Goal: Task Accomplishment & Management: Manage account settings

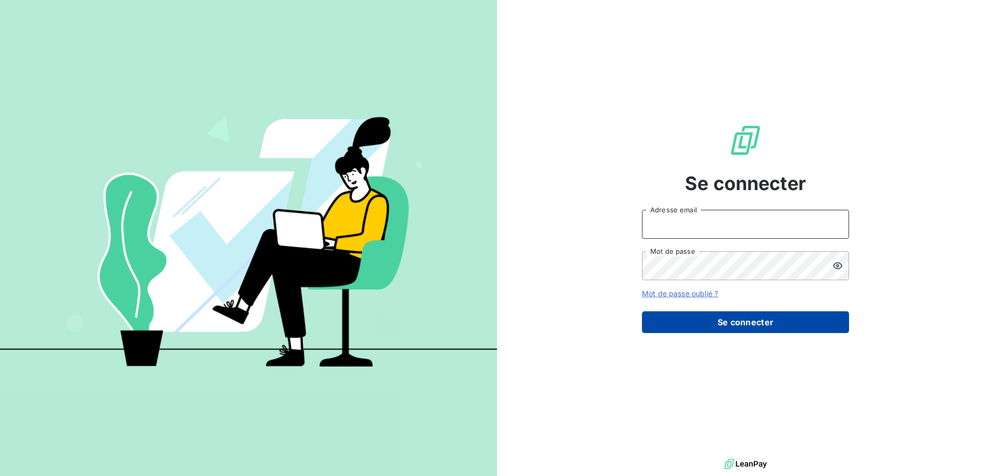
type input "[EMAIL_ADDRESS][PERSON_NAME][DOMAIN_NAME]"
click at [740, 322] on button "Se connecter" at bounding box center [745, 322] width 207 height 22
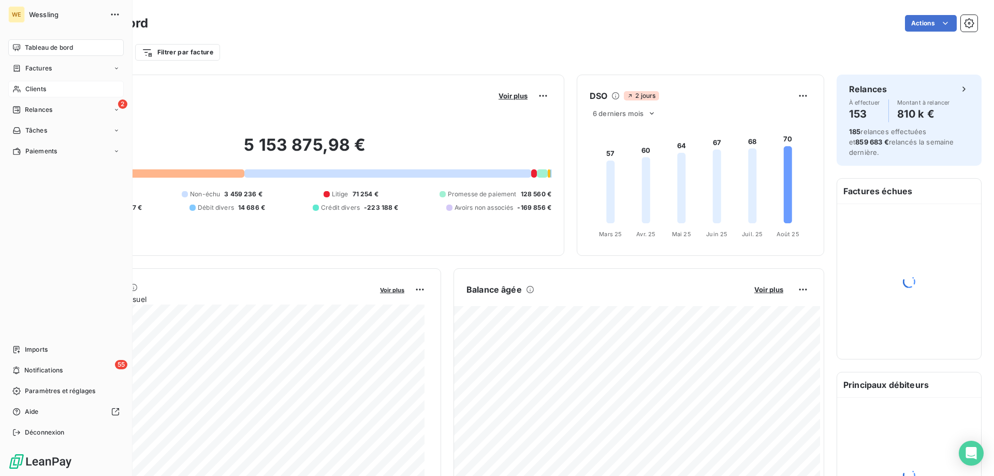
click at [48, 90] on div "Clients" at bounding box center [65, 89] width 115 height 17
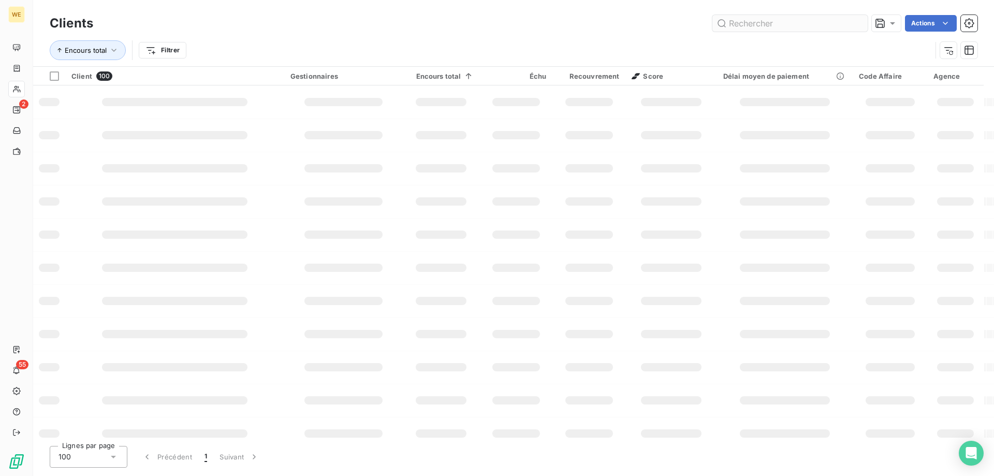
click at [730, 22] on input "text" at bounding box center [789, 23] width 155 height 17
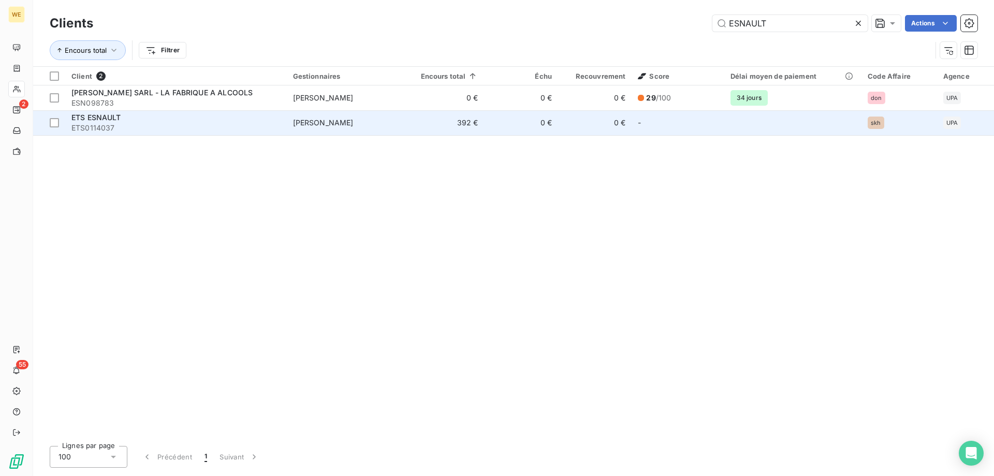
type input "ESNAULT"
click at [176, 115] on div "ETS ESNAULT" at bounding box center [175, 117] width 209 height 10
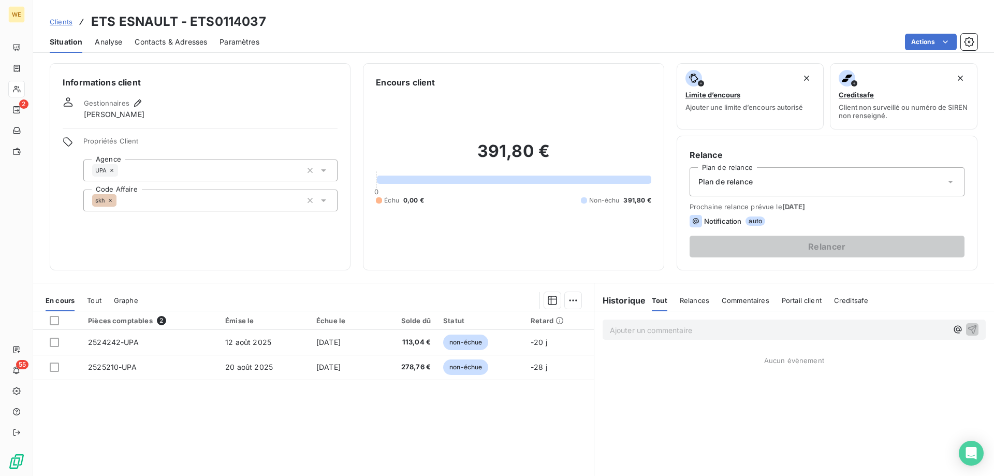
click at [208, 23] on h3 "ETS ESNAULT - ETS0114037" at bounding box center [178, 21] width 175 height 19
copy h3 "ETS0114037"
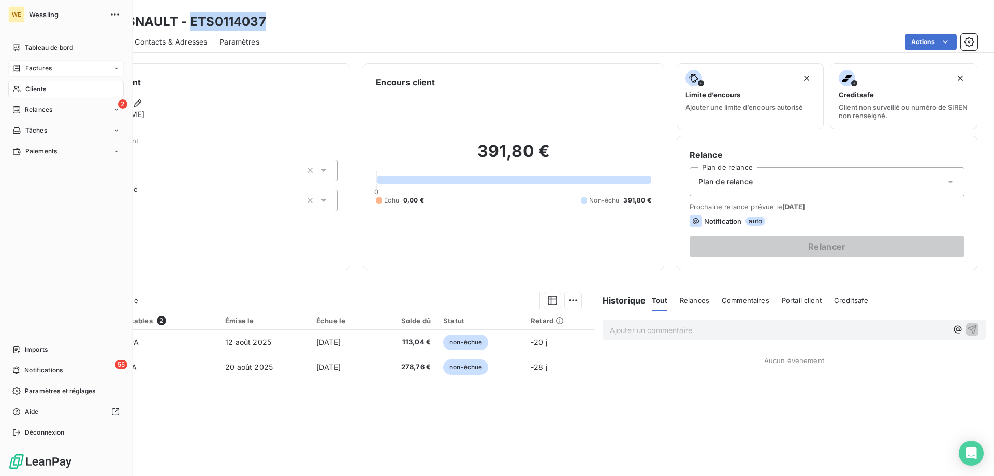
click at [32, 68] on span "Factures" at bounding box center [38, 68] width 26 height 9
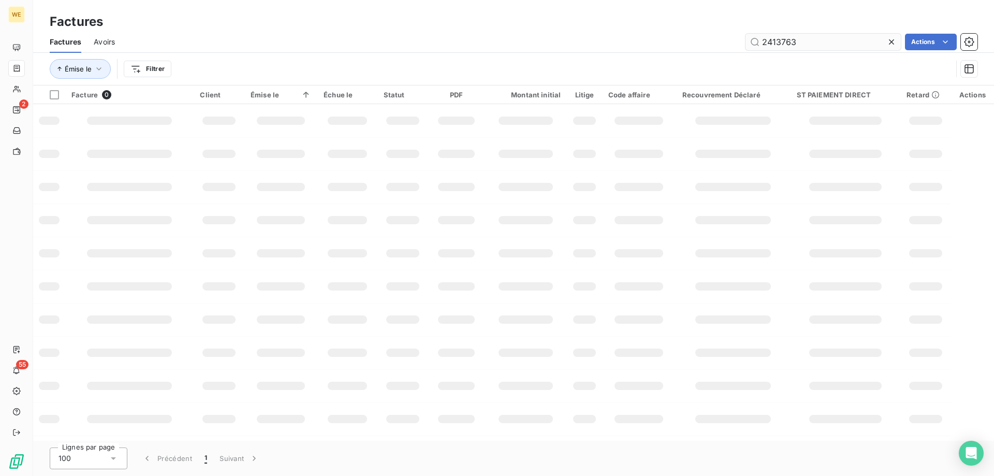
click at [768, 39] on input "2413763" at bounding box center [823, 42] width 155 height 17
drag, startPoint x: 768, startPoint y: 39, endPoint x: 770, endPoint y: 44, distance: 5.4
click at [770, 44] on input "2413763" at bounding box center [823, 42] width 155 height 17
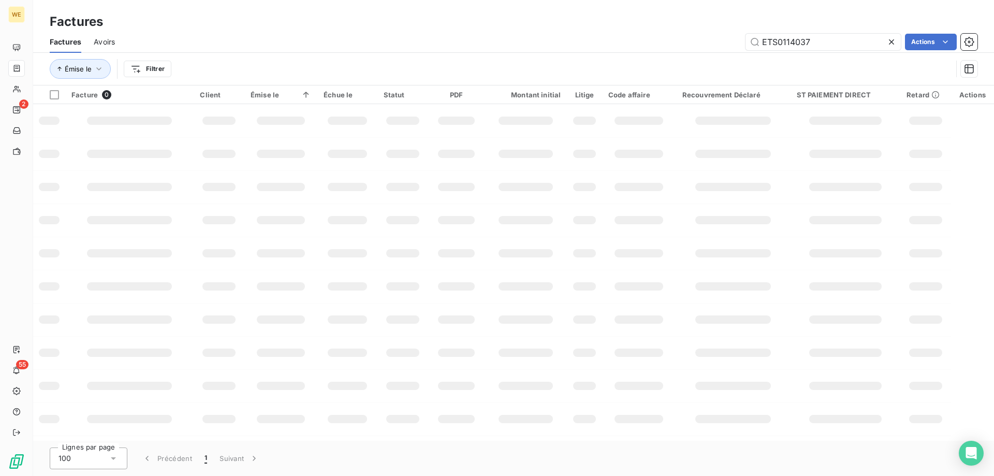
type input "ETS0114037"
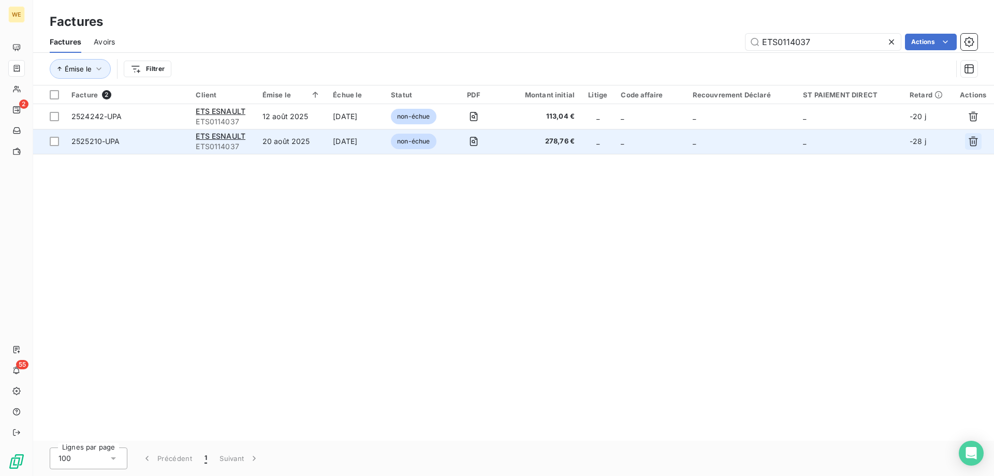
click at [973, 142] on icon "button" at bounding box center [973, 142] width 9 height 10
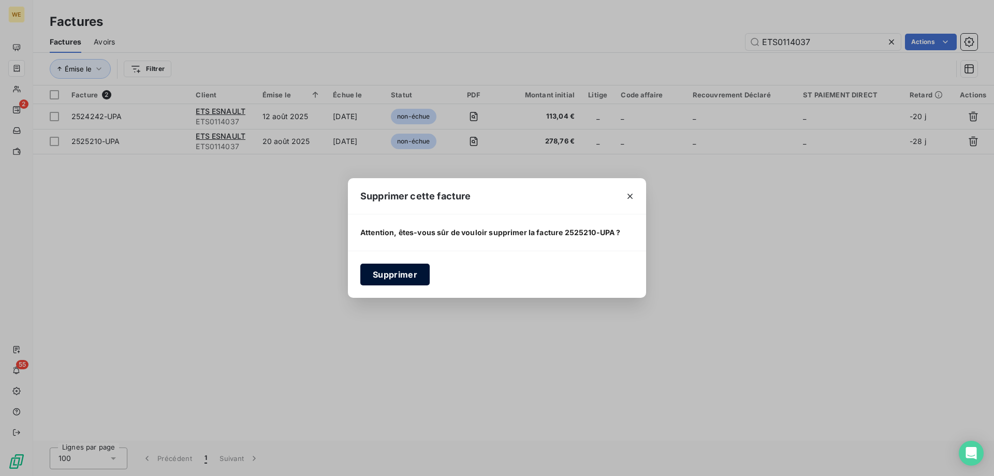
click at [404, 278] on button "Supprimer" at bounding box center [394, 275] width 69 height 22
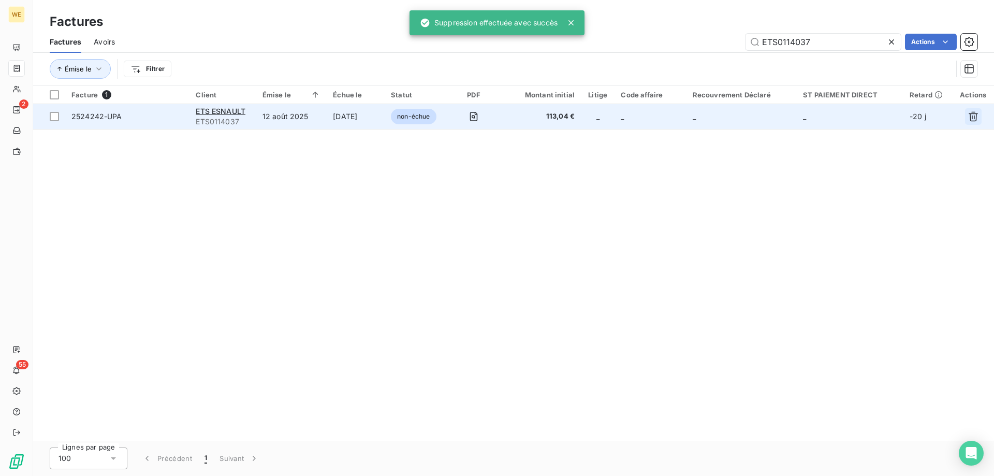
click at [972, 114] on icon "button" at bounding box center [973, 116] width 10 height 10
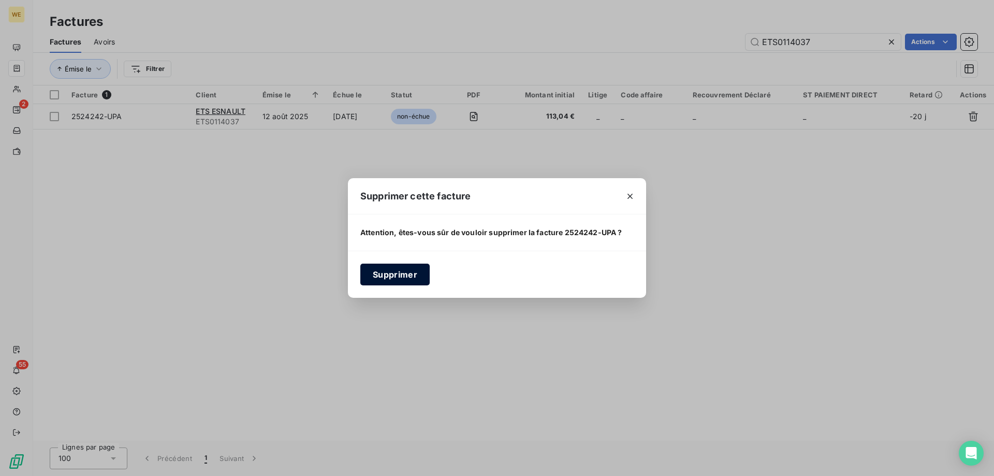
click at [398, 276] on button "Supprimer" at bounding box center [394, 275] width 69 height 22
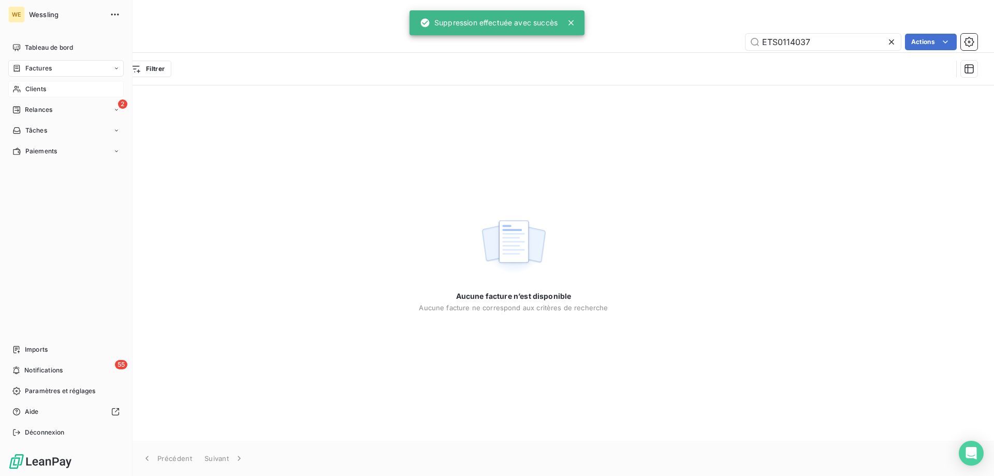
click at [33, 86] on span "Clients" at bounding box center [35, 88] width 21 height 9
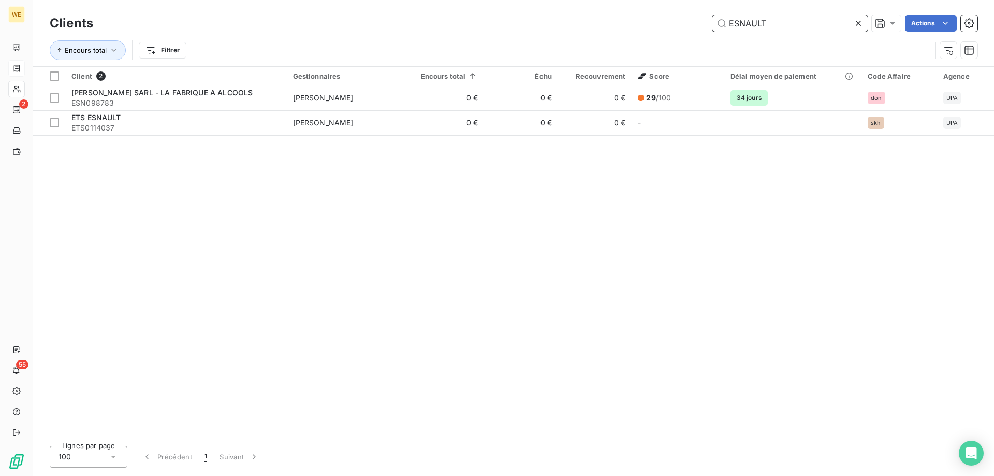
click at [748, 24] on input "ESNAULT" at bounding box center [789, 23] width 155 height 17
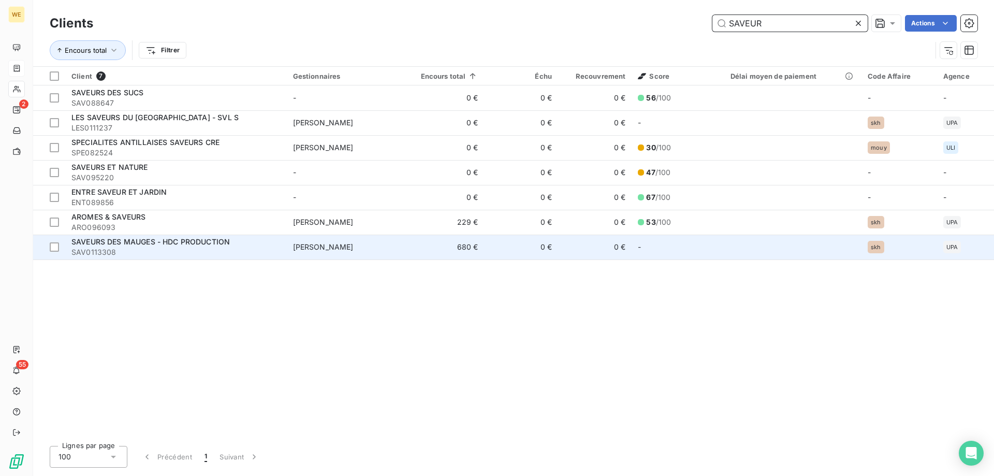
type input "SAVEUR"
click at [136, 246] on div "SAVEURS DES MAUGES - HDC PRODUCTION" at bounding box center [175, 242] width 209 height 10
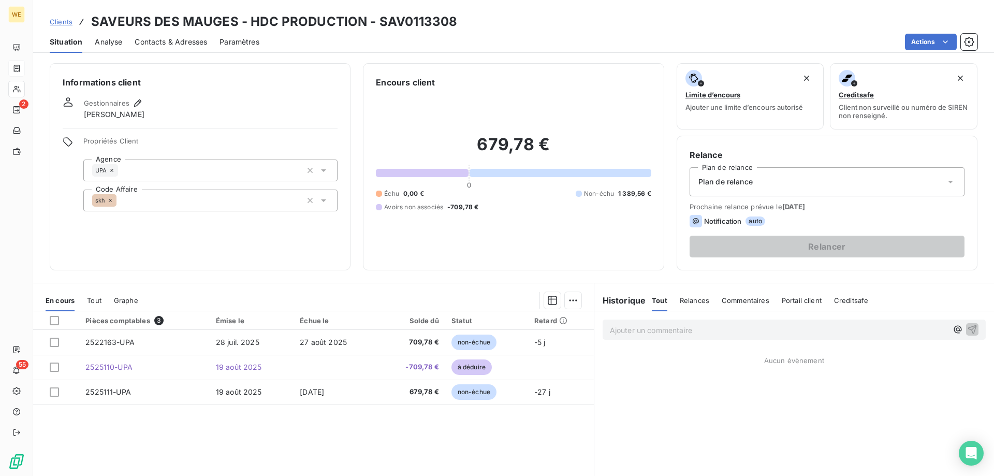
click at [395, 25] on h3 "SAVEURS DES MAUGES - HDC PRODUCTION - SAV0113308" at bounding box center [274, 21] width 366 height 19
copy h3 "SAV0113308"
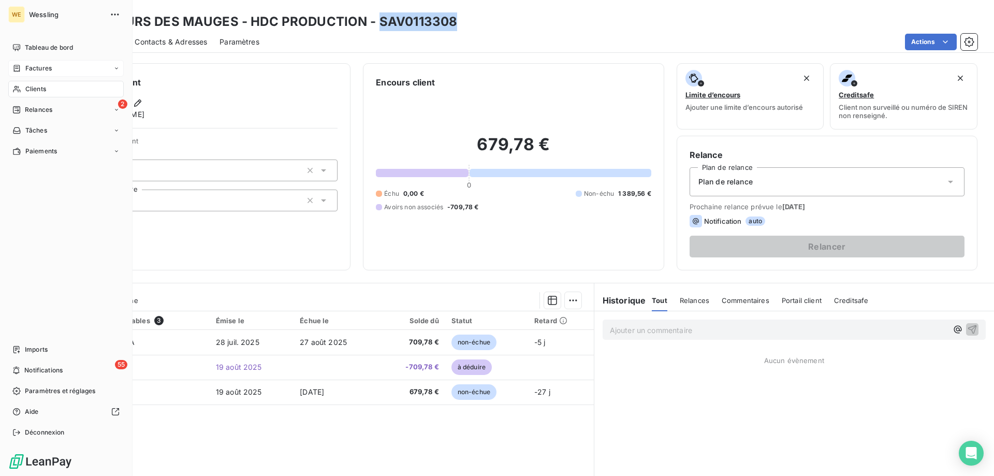
click at [30, 85] on span "Clients" at bounding box center [35, 88] width 21 height 9
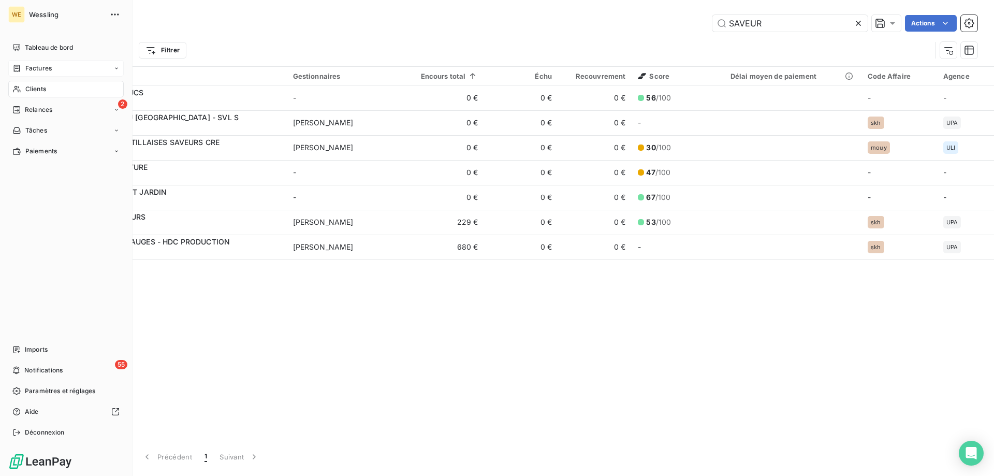
click at [40, 68] on span "Factures" at bounding box center [38, 68] width 26 height 9
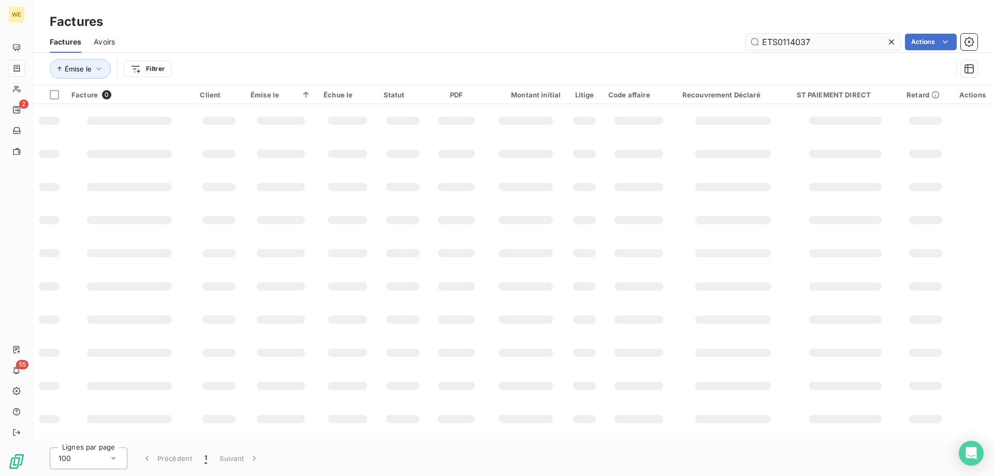
click at [790, 45] on input "ETS0114037" at bounding box center [823, 42] width 155 height 17
type input "SAV0113308"
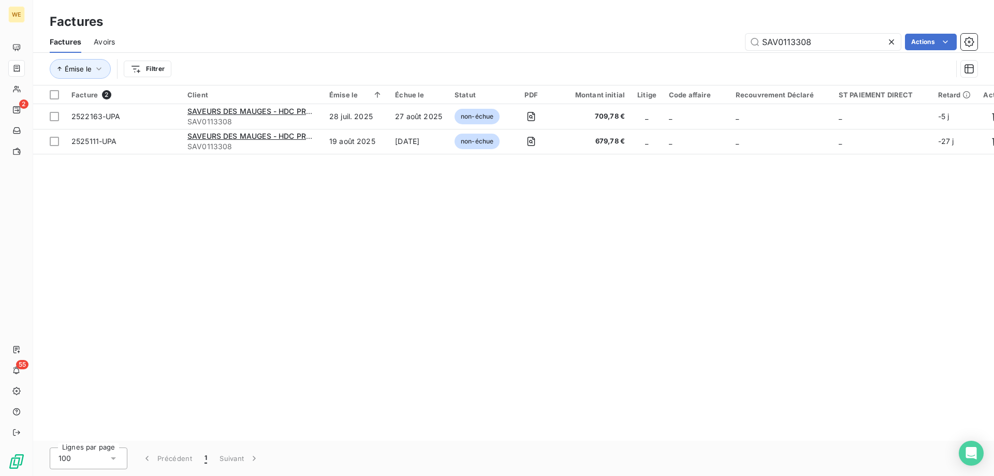
click at [452, 287] on div "Facture 2 Client Émise le Échue le Statut PDF Montant initial Litige Code affai…" at bounding box center [513, 262] width 961 height 355
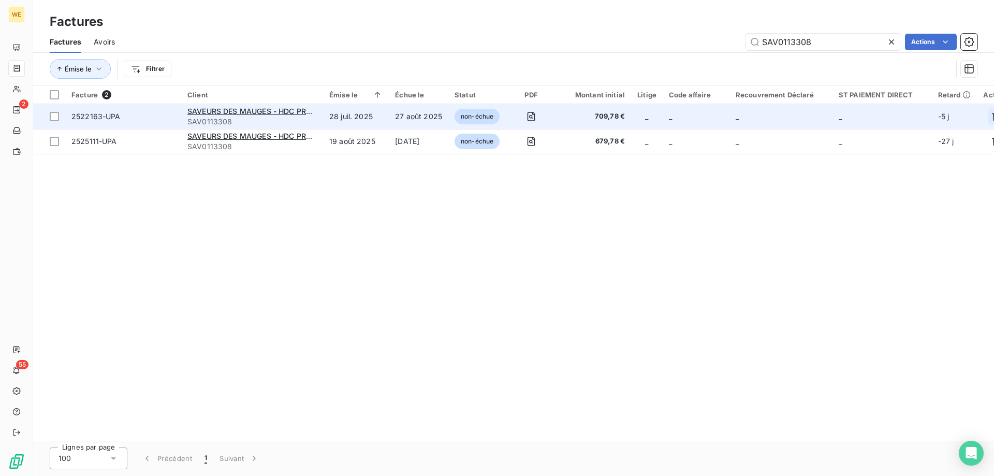
click at [993, 118] on icon "button" at bounding box center [997, 116] width 10 height 10
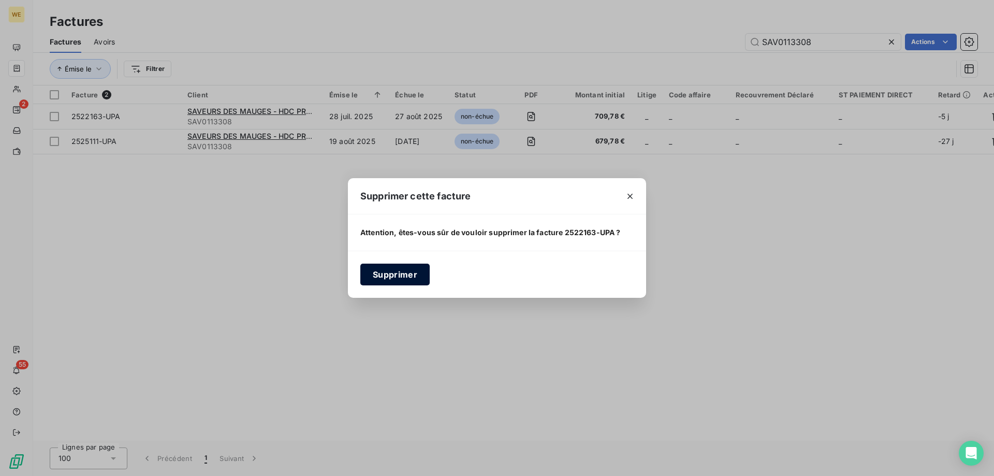
click at [400, 274] on button "Supprimer" at bounding box center [394, 275] width 69 height 22
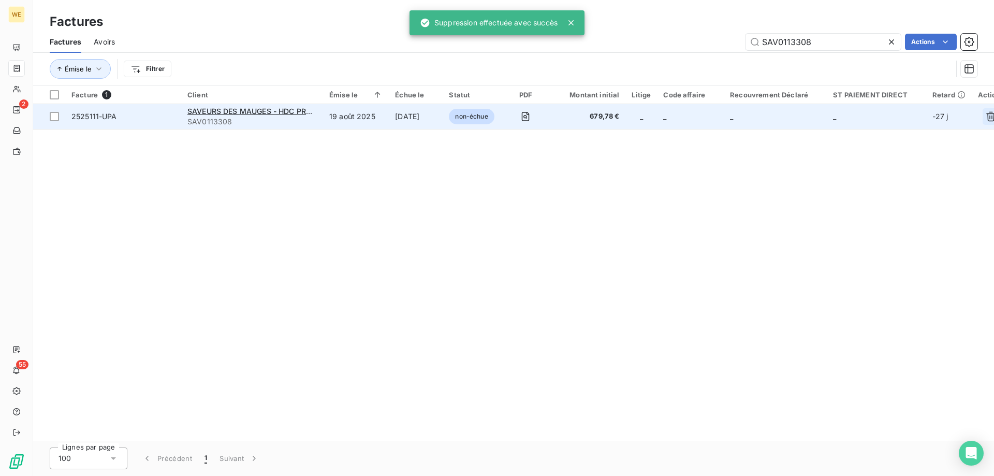
click at [994, 115] on icon "button" at bounding box center [991, 116] width 10 height 10
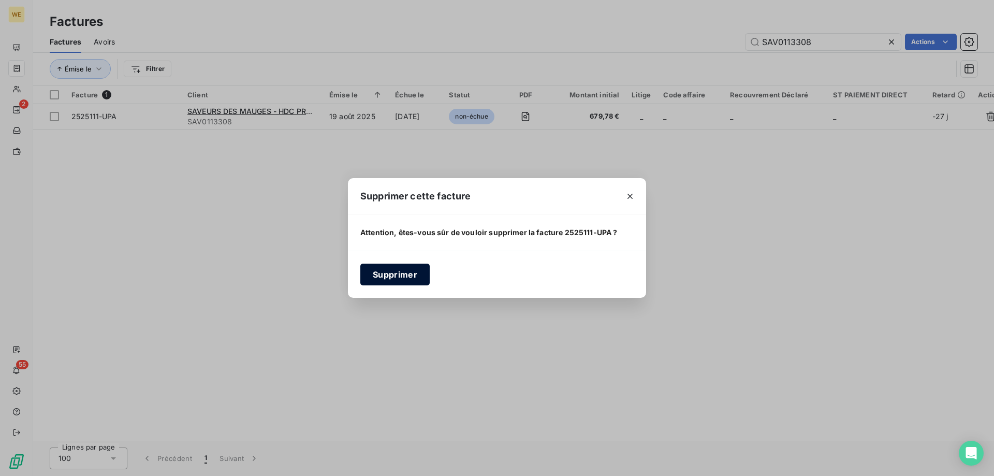
click at [394, 278] on button "Supprimer" at bounding box center [394, 275] width 69 height 22
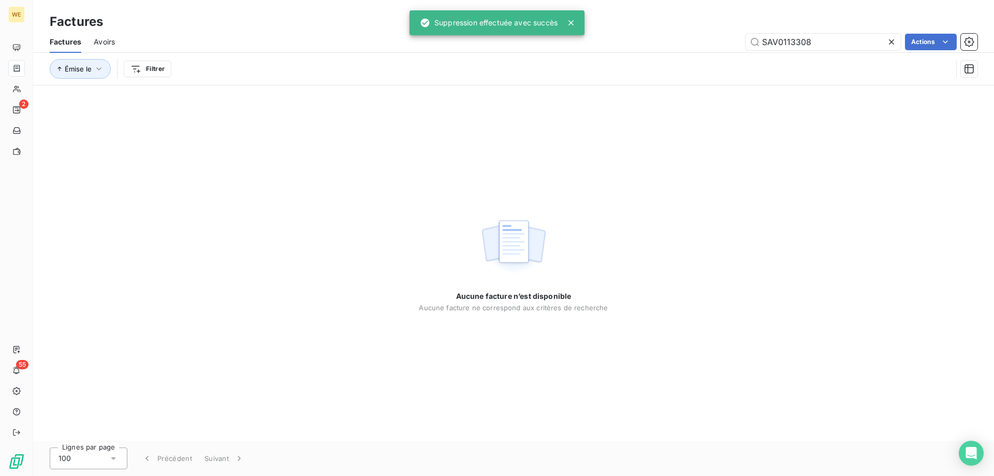
click at [105, 40] on span "Avoirs" at bounding box center [104, 42] width 21 height 10
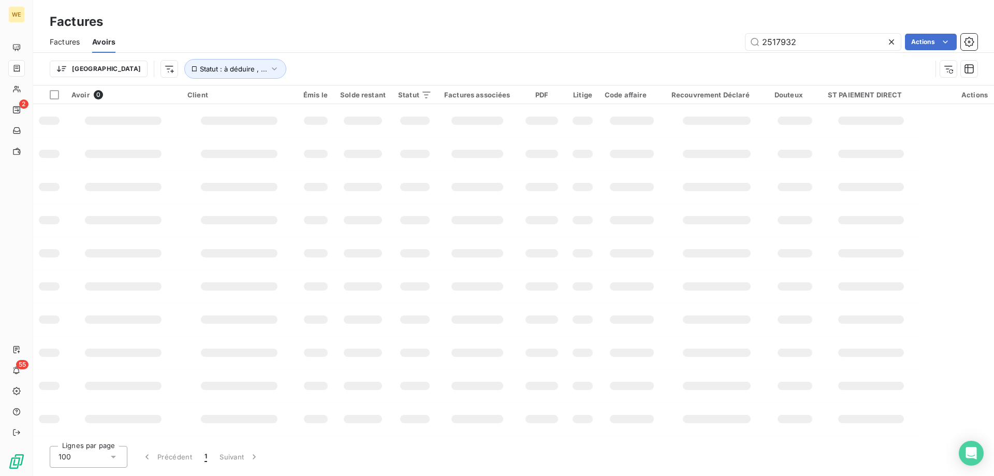
click at [66, 40] on span "Factures" at bounding box center [65, 42] width 30 height 10
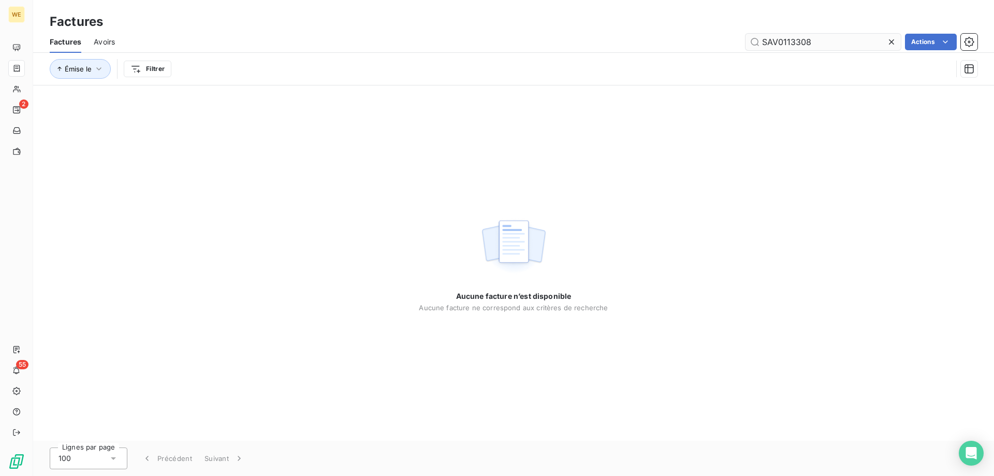
click at [765, 43] on input "SAV0113308" at bounding box center [823, 42] width 155 height 17
click at [101, 42] on span "Avoirs" at bounding box center [104, 42] width 21 height 10
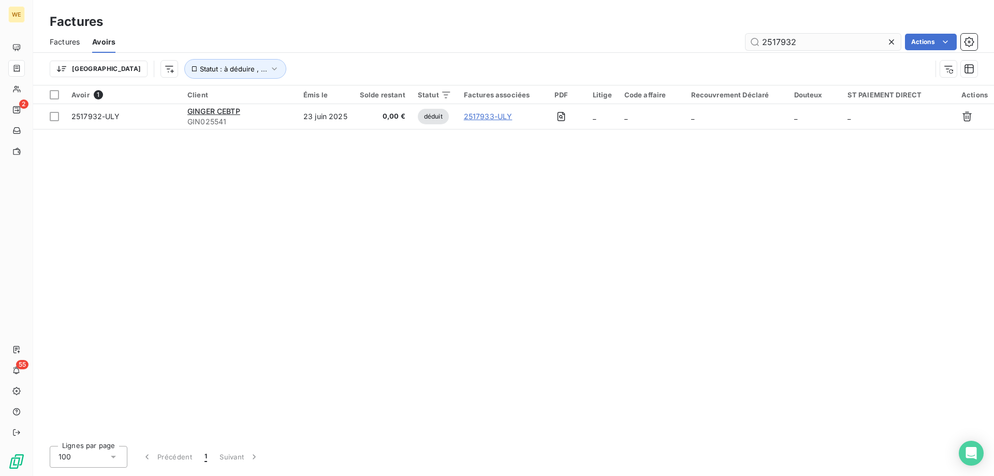
click at [764, 44] on input "2517932" at bounding box center [823, 42] width 155 height 17
click at [765, 44] on input "2517932" at bounding box center [823, 42] width 155 height 17
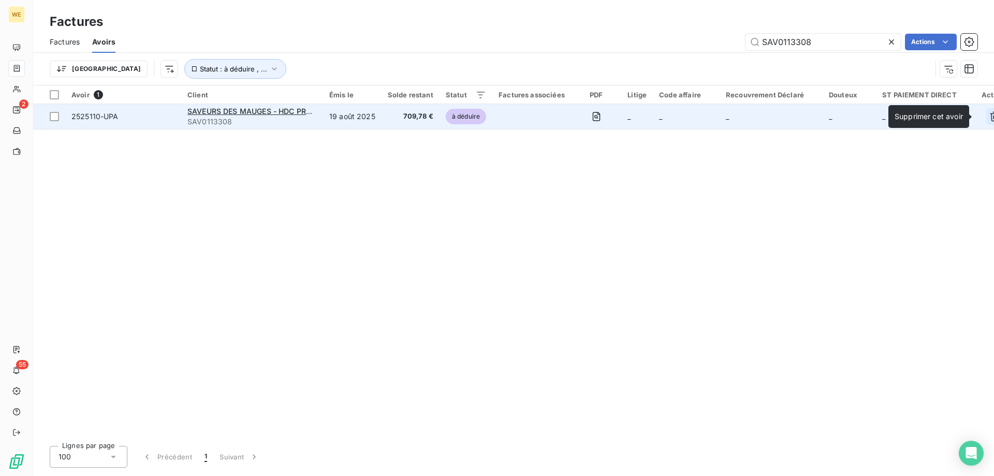
type input "SAV0113308"
click at [989, 118] on icon "button" at bounding box center [994, 116] width 10 height 10
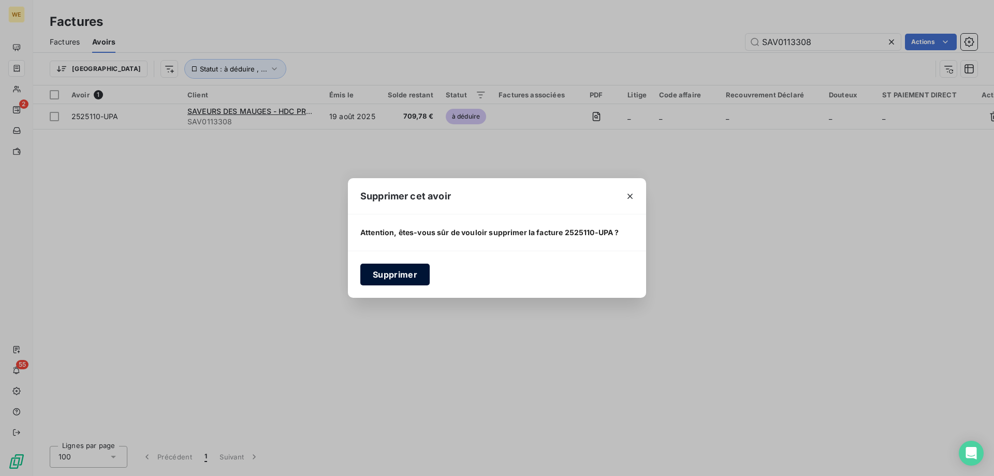
click at [409, 280] on button "Supprimer" at bounding box center [394, 275] width 69 height 22
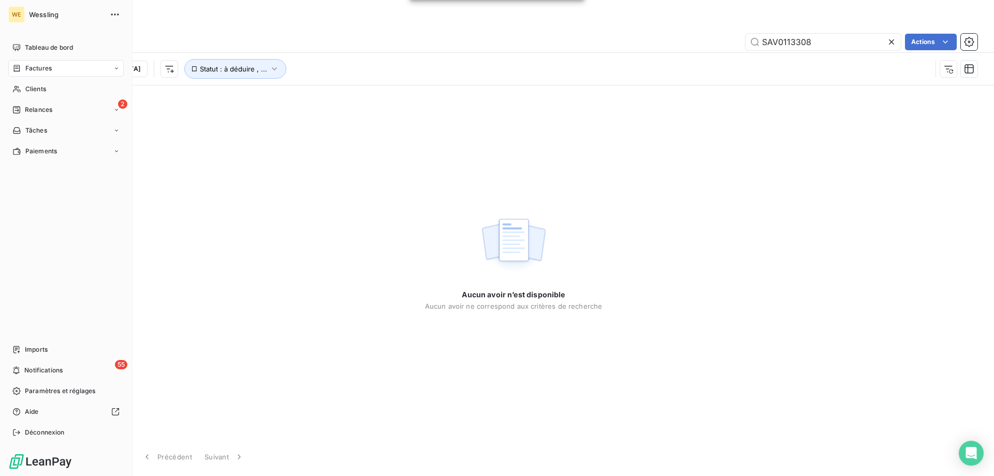
click at [35, 70] on span "Factures" at bounding box center [38, 68] width 26 height 9
click at [39, 131] on span "Clients" at bounding box center [35, 130] width 21 height 9
